Goal: Navigation & Orientation: Find specific page/section

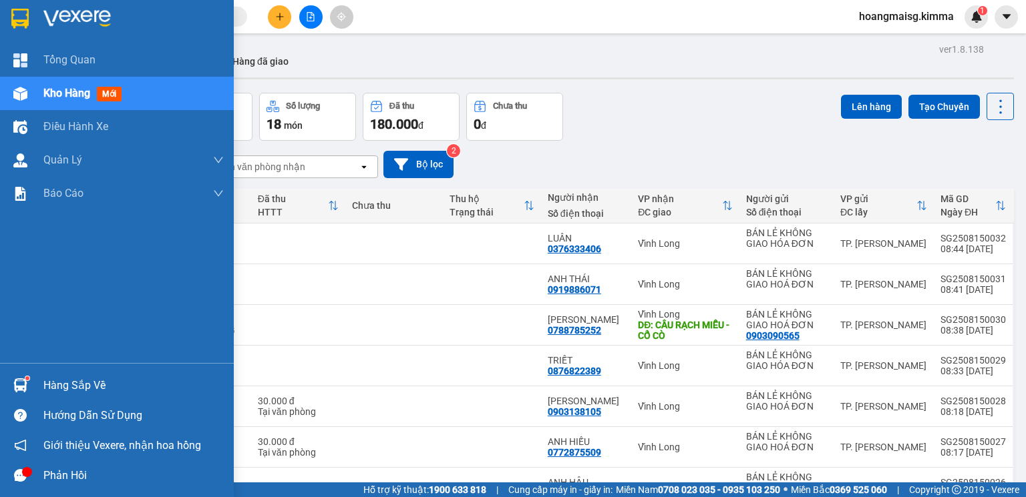
click at [112, 124] on div "Điều hành xe" at bounding box center [133, 126] width 180 height 33
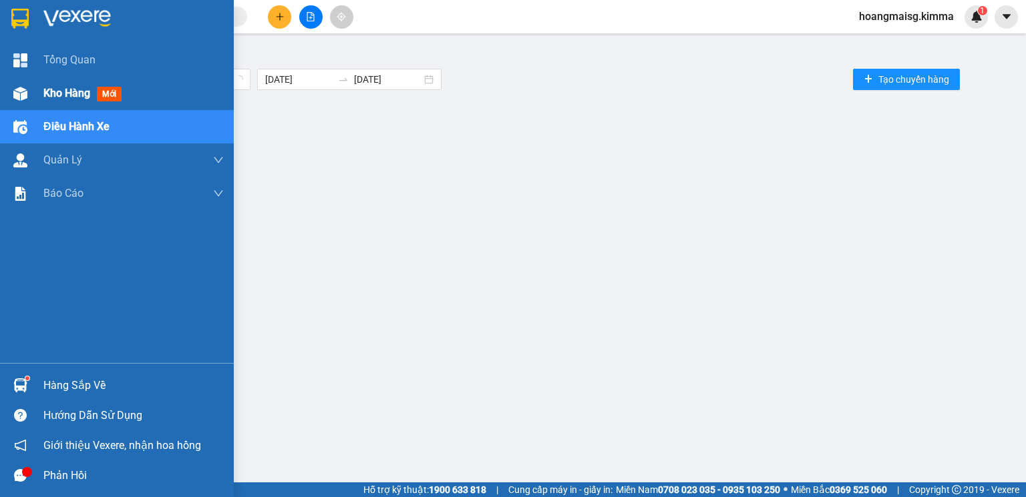
click at [61, 87] on span "Kho hàng" at bounding box center [66, 93] width 47 height 13
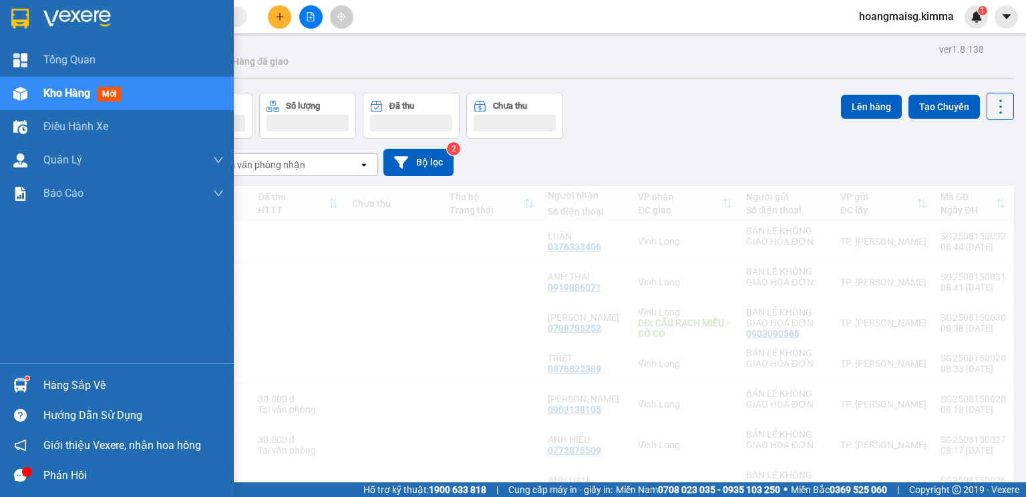
click at [61, 87] on span "Kho hàng" at bounding box center [66, 93] width 47 height 13
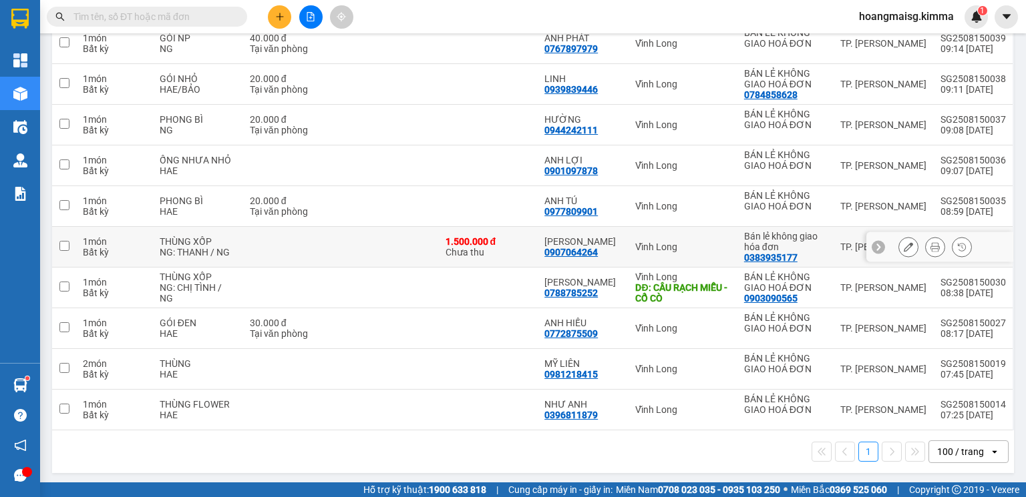
scroll to position [204, 0]
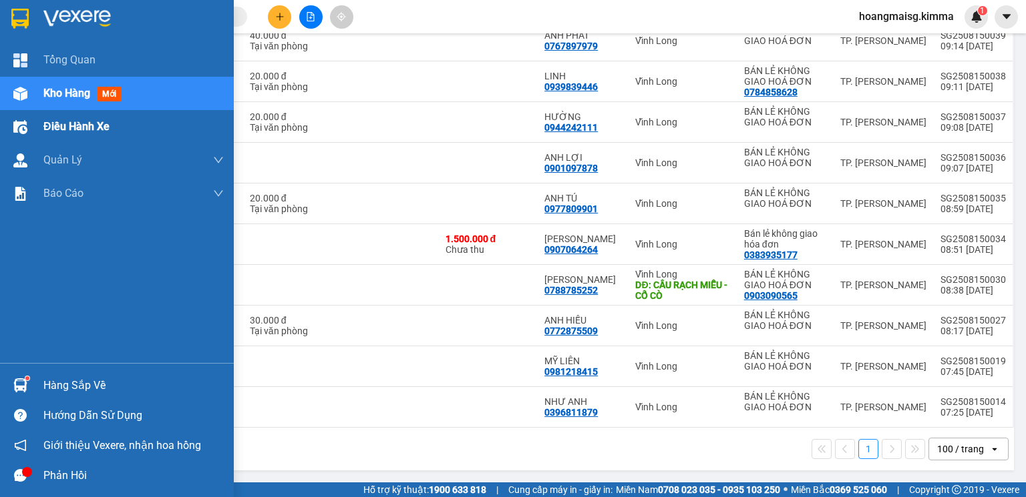
click at [69, 132] on span "Điều hành xe" at bounding box center [76, 126] width 66 height 17
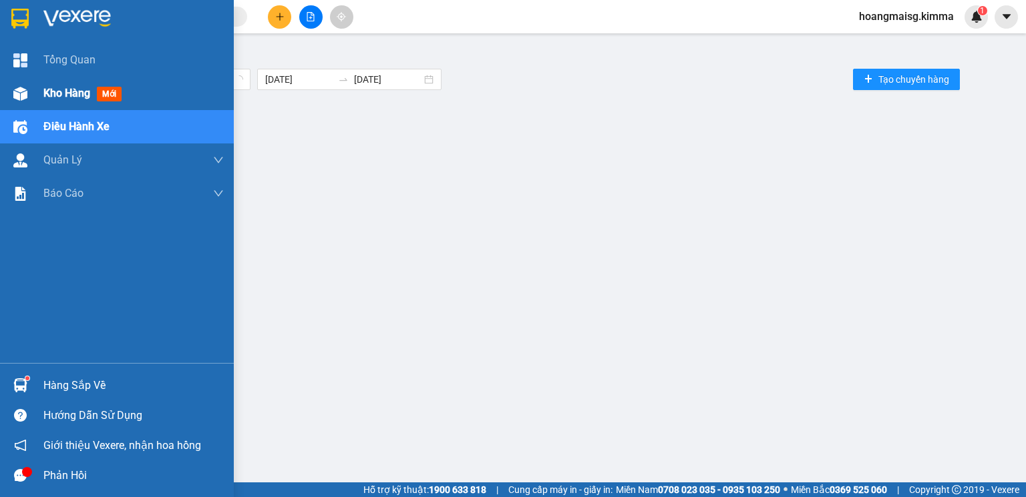
click at [83, 97] on span "Kho hàng" at bounding box center [66, 93] width 47 height 13
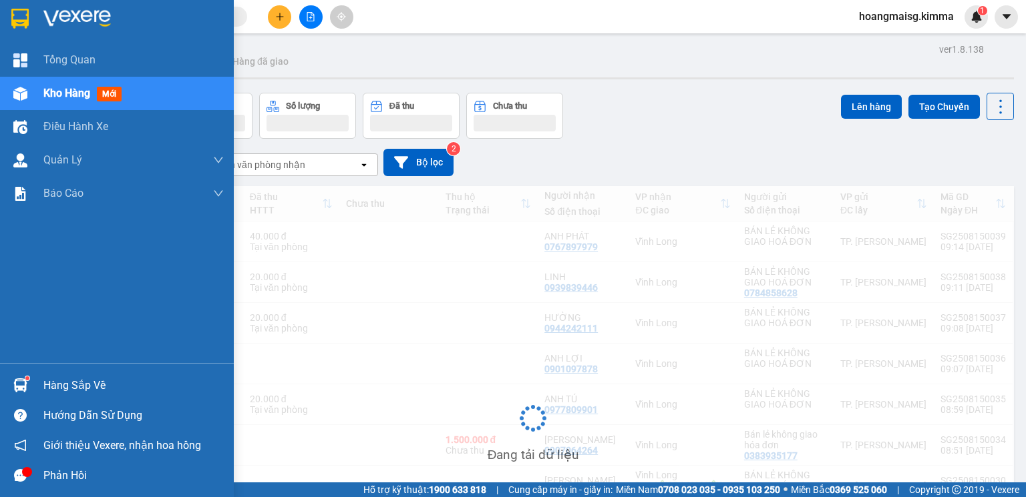
click at [83, 97] on span "Kho hàng" at bounding box center [66, 93] width 47 height 13
